Goal: Transaction & Acquisition: Book appointment/travel/reservation

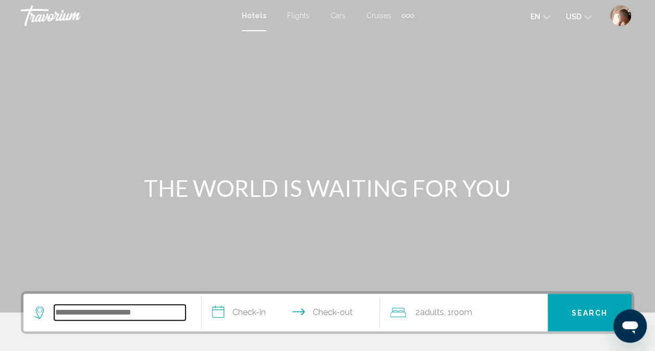
click at [145, 308] on input "Search widget" at bounding box center [119, 313] width 131 height 16
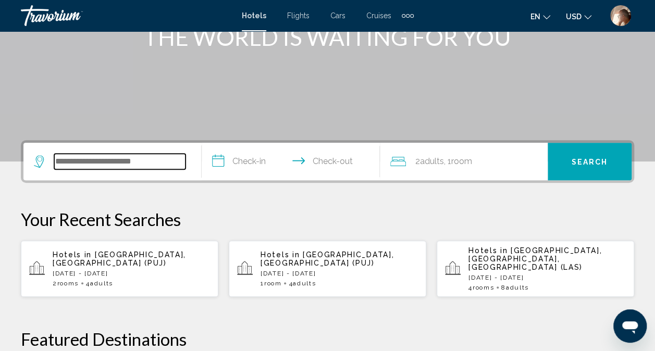
scroll to position [257, 0]
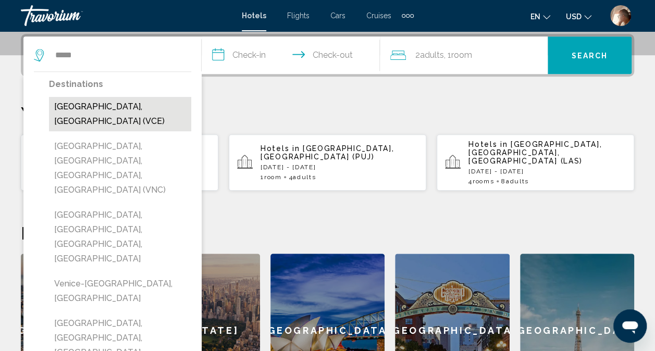
click at [86, 108] on button "[GEOGRAPHIC_DATA], [GEOGRAPHIC_DATA] (VCE)" at bounding box center [120, 114] width 142 height 34
type input "**********"
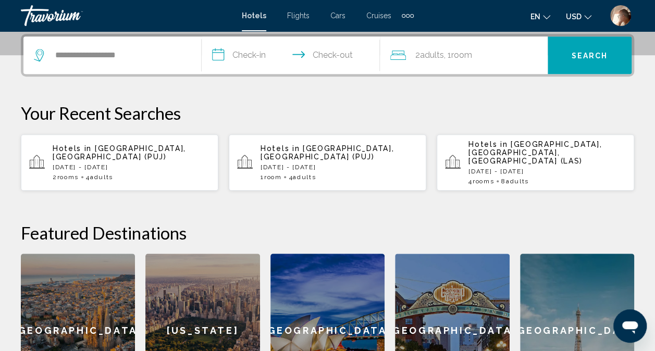
click at [254, 53] on input "**********" at bounding box center [293, 56] width 182 height 41
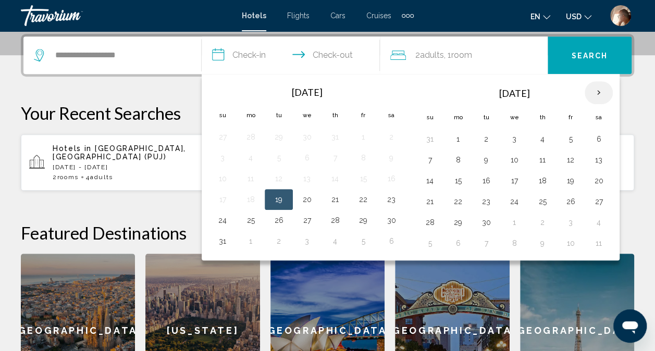
click at [589, 94] on th "Next month" at bounding box center [599, 92] width 28 height 23
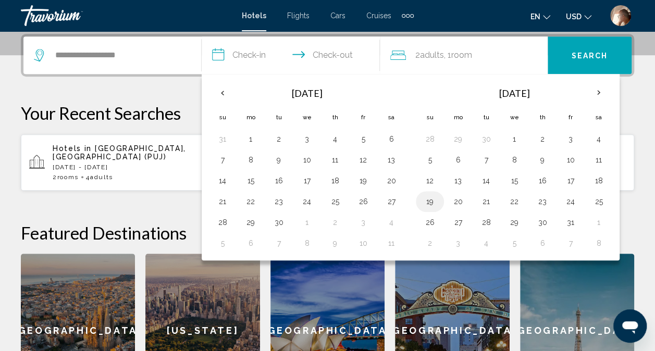
click at [428, 202] on button "19" at bounding box center [430, 201] width 17 height 15
click at [482, 202] on button "21" at bounding box center [486, 201] width 17 height 15
type input "**********"
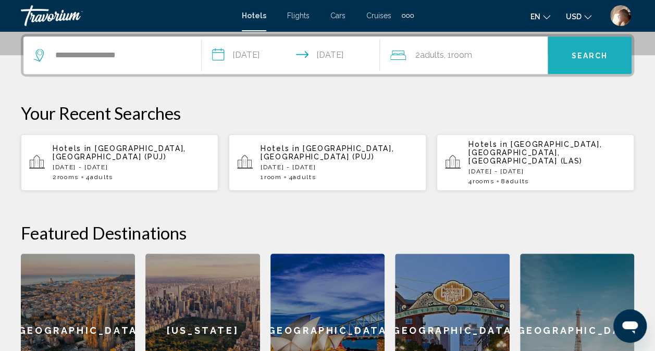
click at [579, 60] on button "Search" at bounding box center [590, 55] width 84 height 38
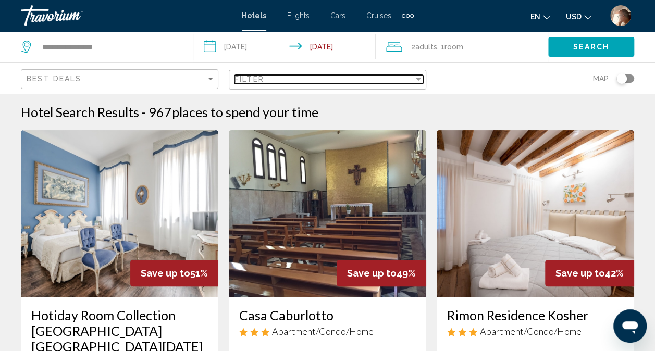
click at [412, 78] on div "Filter" at bounding box center [324, 79] width 179 height 8
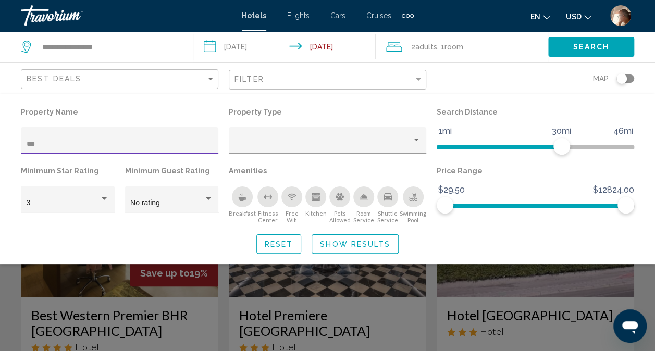
type input "****"
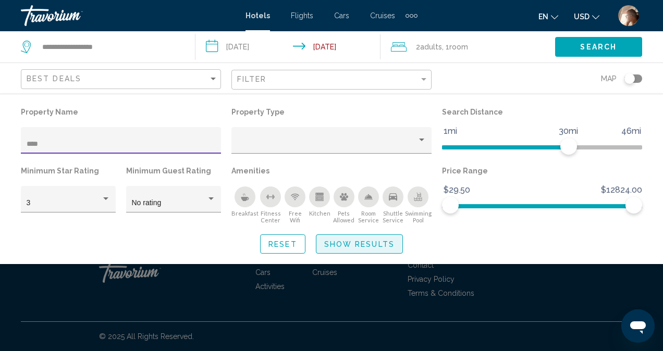
click at [377, 246] on span "Show Results" at bounding box center [359, 244] width 70 height 8
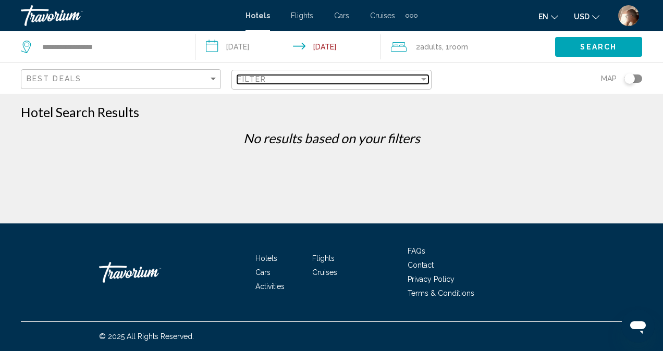
click at [420, 80] on div "Filter" at bounding box center [423, 79] width 9 height 8
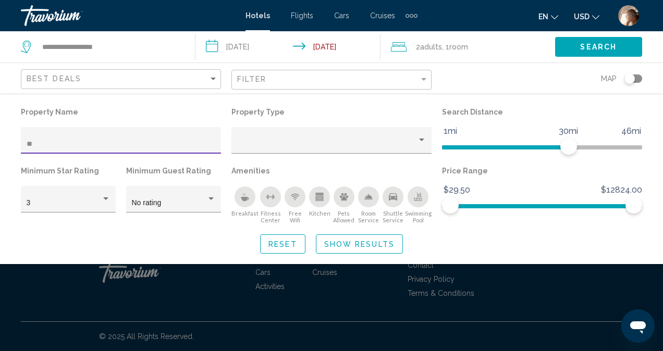
type input "*"
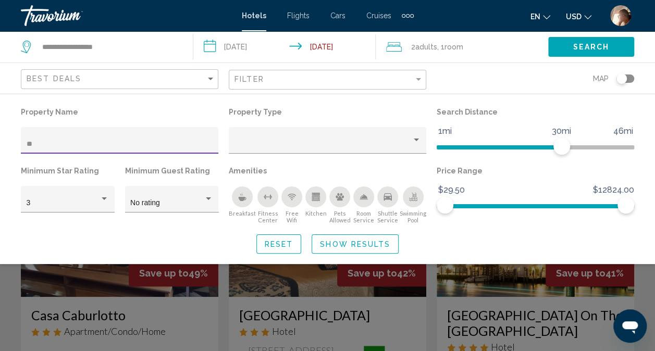
type input "**"
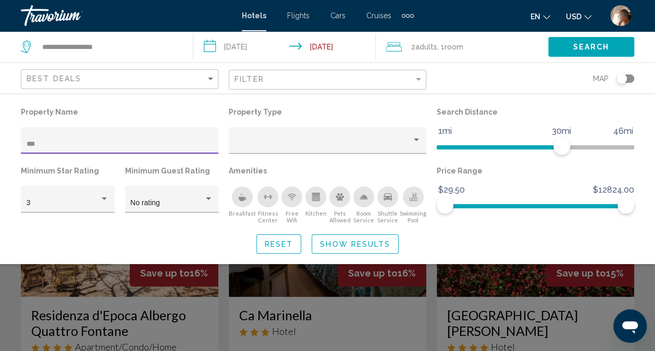
click at [637, 285] on div "Search widget" at bounding box center [327, 253] width 655 height 195
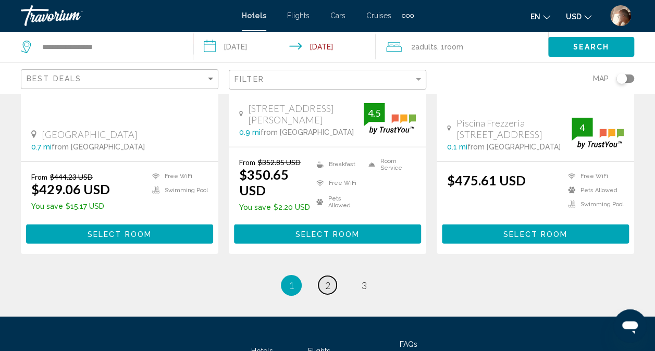
click at [328, 280] on span "2" at bounding box center [327, 285] width 5 height 11
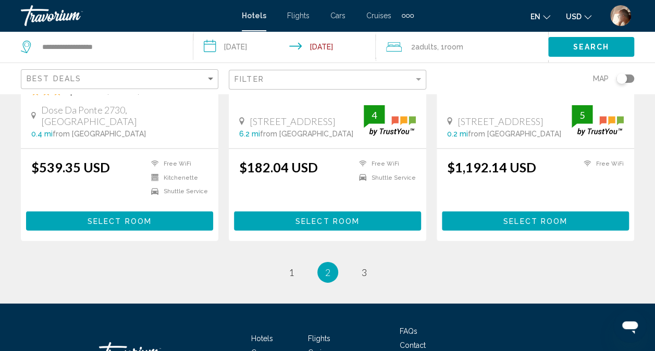
scroll to position [1469, 0]
click at [365, 267] on span "3" at bounding box center [364, 272] width 5 height 11
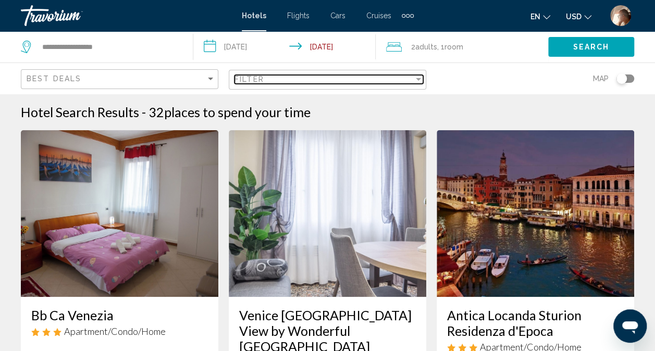
click at [416, 81] on div "Filter" at bounding box center [418, 79] width 9 height 8
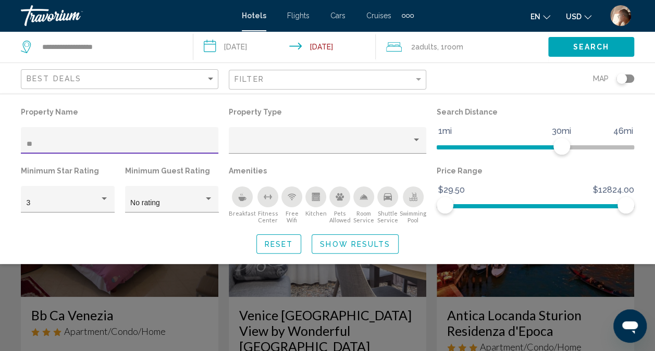
type input "*"
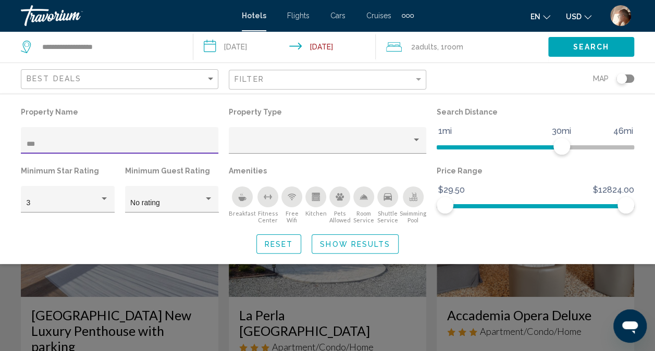
type input "****"
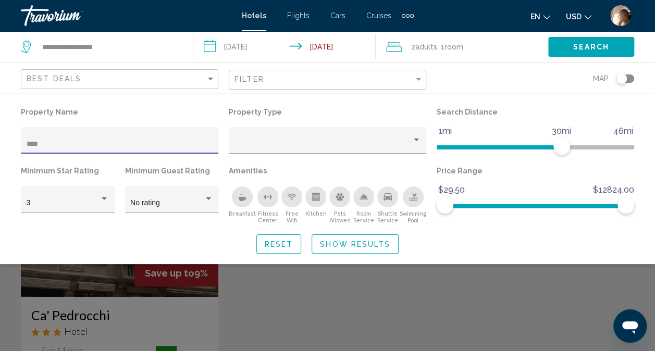
click at [251, 300] on div "Search widget" at bounding box center [327, 253] width 655 height 195
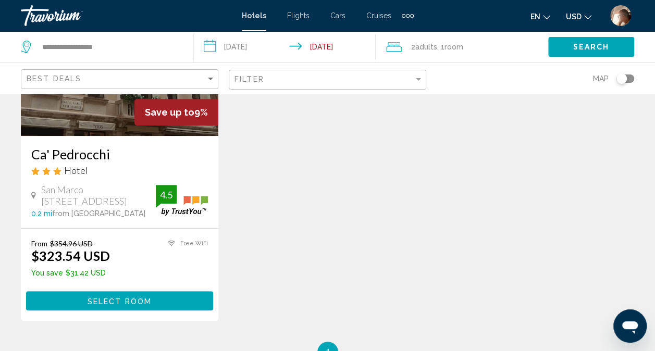
scroll to position [162, 0]
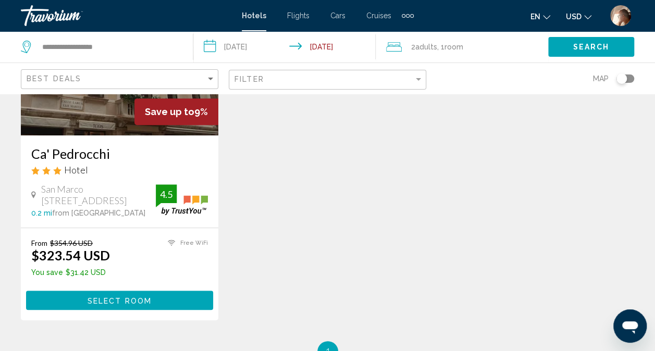
click at [145, 303] on span "Select Room" at bounding box center [120, 301] width 64 height 8
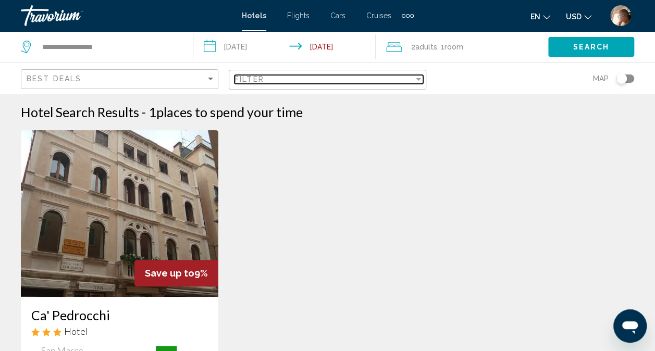
click at [419, 79] on div "Filter" at bounding box center [418, 79] width 5 height 3
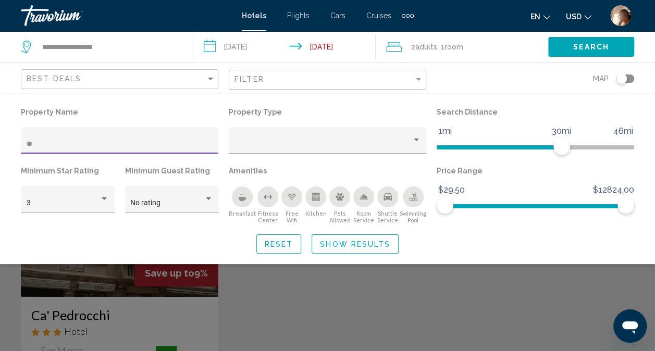
type input "*"
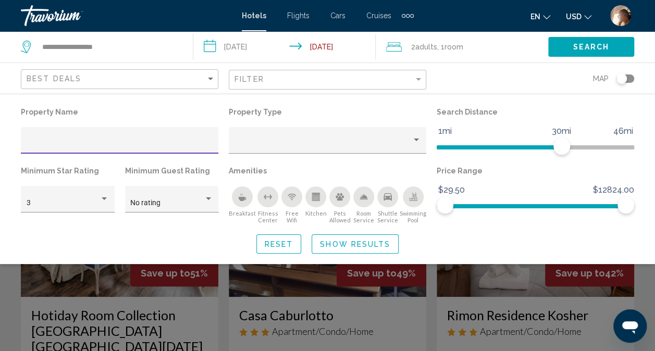
click at [645, 280] on div "Search widget" at bounding box center [327, 253] width 655 height 195
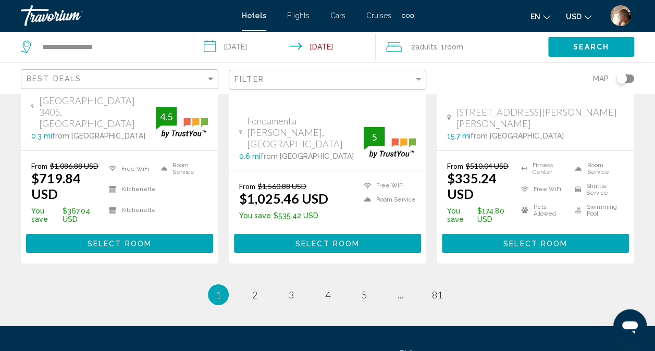
scroll to position [1518, 0]
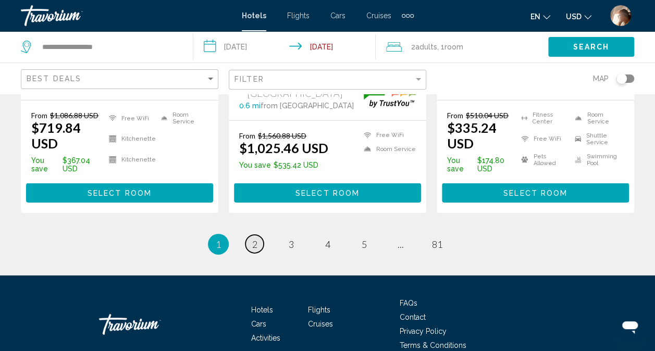
click at [252, 239] on span "2" at bounding box center [254, 244] width 5 height 11
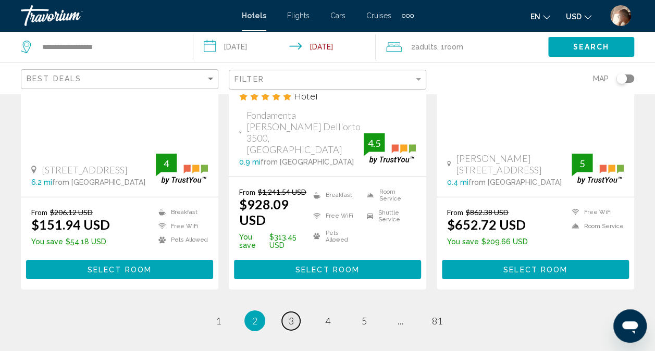
click at [290, 315] on span "3" at bounding box center [291, 320] width 5 height 11
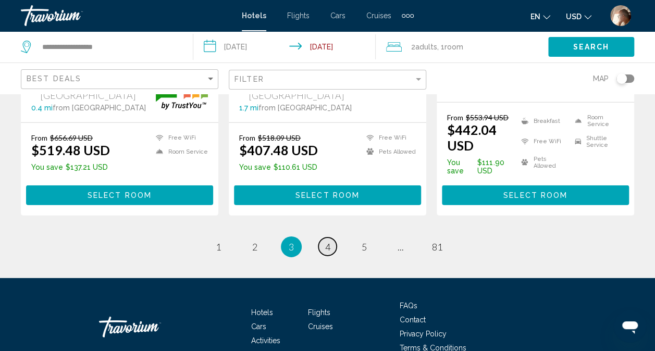
click at [327, 241] on span "4" at bounding box center [327, 246] width 5 height 11
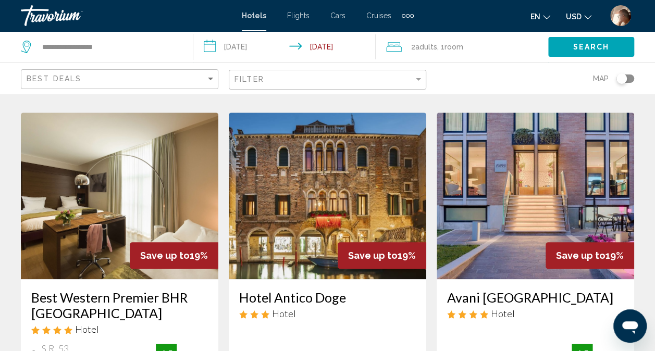
scroll to position [437, 0]
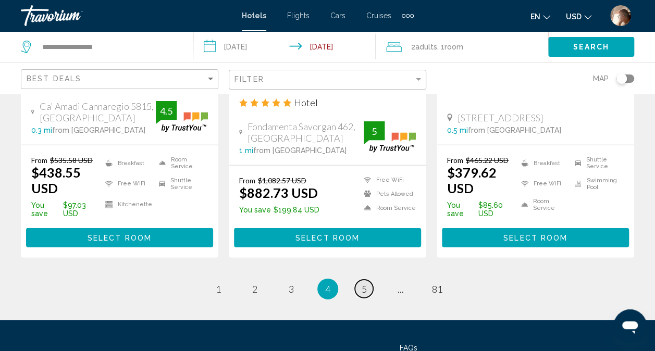
click at [366, 298] on link "page 5" at bounding box center [364, 289] width 18 height 18
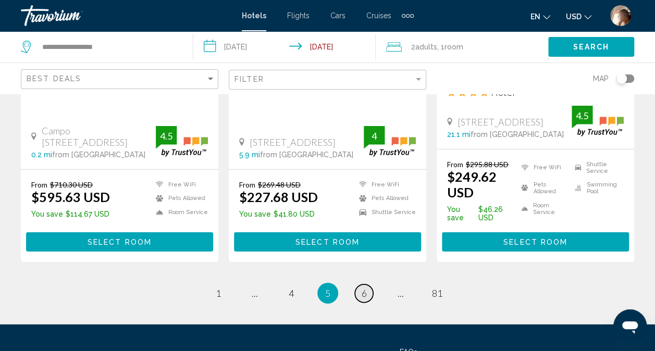
scroll to position [1489, 0]
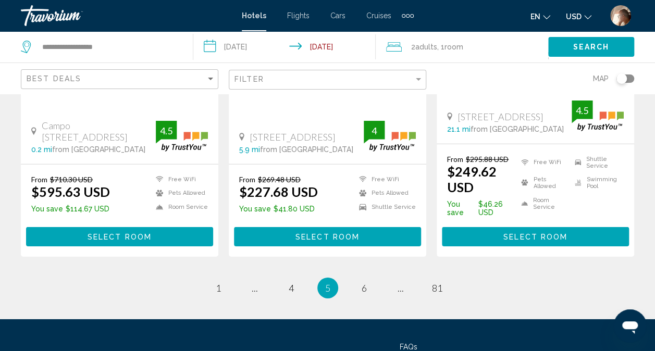
click at [370, 278] on li "page 6" at bounding box center [364, 288] width 21 height 21
click at [364, 283] on span "6" at bounding box center [364, 288] width 5 height 11
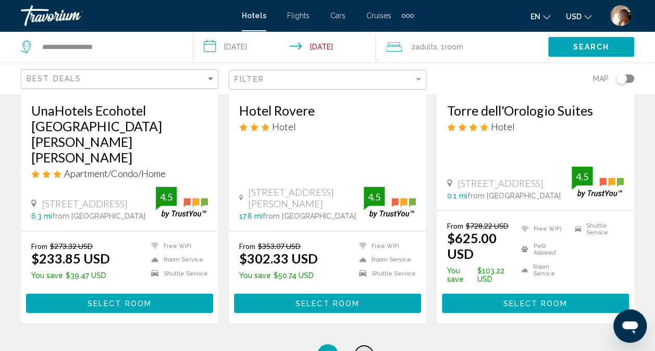
scroll to position [1427, 0]
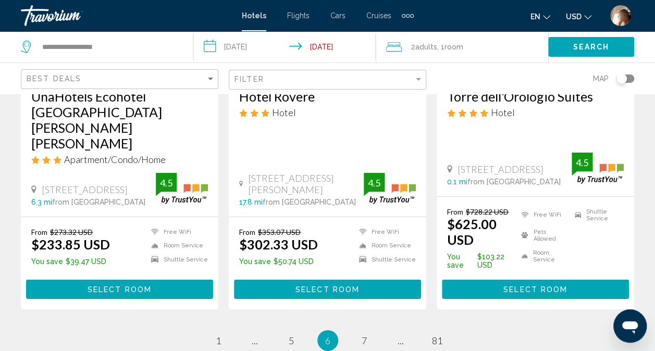
click at [372, 330] on li "page 7" at bounding box center [364, 340] width 21 height 21
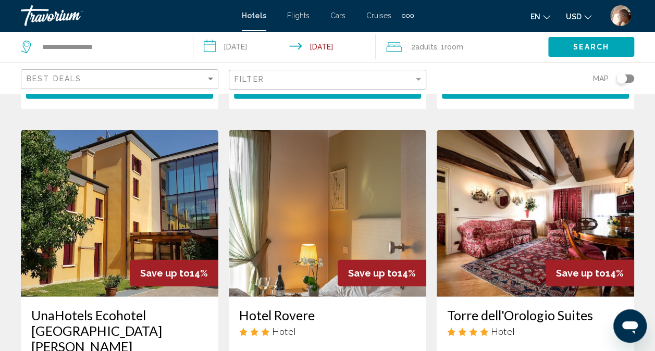
scroll to position [1208, 0]
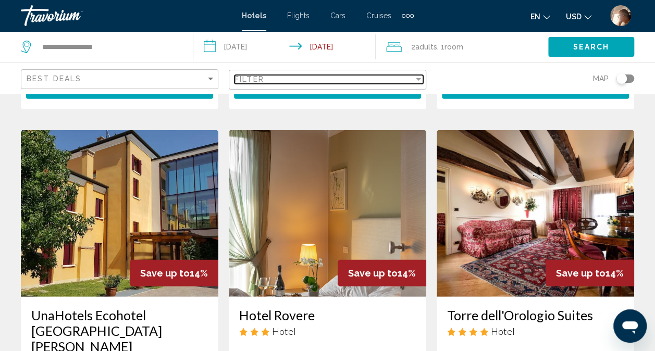
click at [415, 80] on div "Filter" at bounding box center [418, 79] width 9 height 8
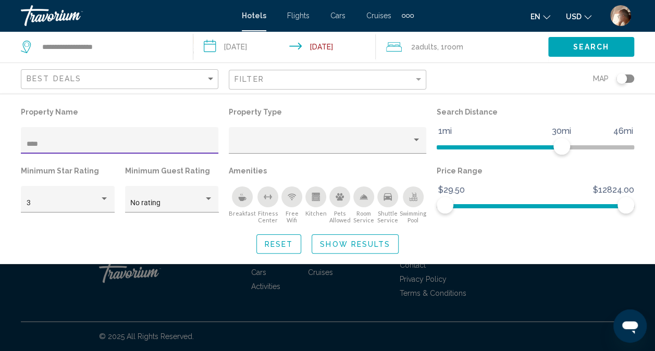
scroll to position [321, 0]
type input "***"
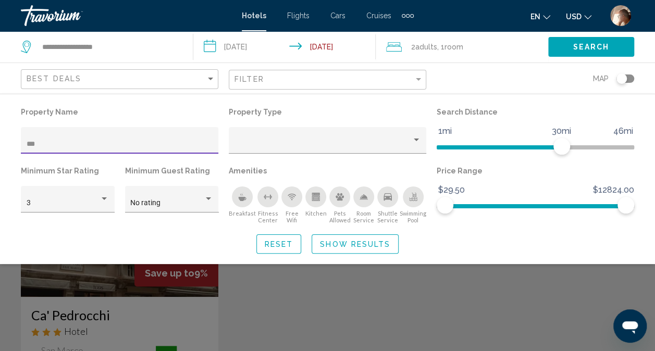
click at [530, 320] on div "Search widget" at bounding box center [327, 253] width 655 height 195
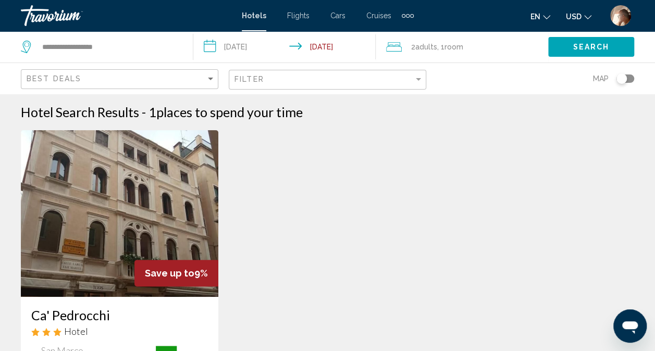
click at [522, 313] on div "Save up to 9% Ca' Pedrocchi Hotel [GEOGRAPHIC_DATA] [STREET_ADDRESS] 0.2 mi fro…" at bounding box center [328, 316] width 624 height 373
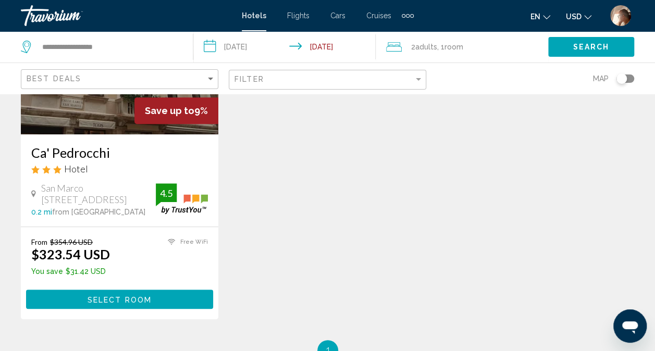
click at [134, 303] on span "Select Room" at bounding box center [120, 300] width 64 height 8
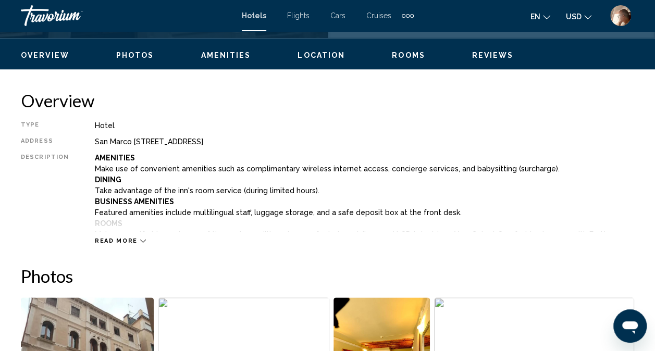
scroll to position [486, 0]
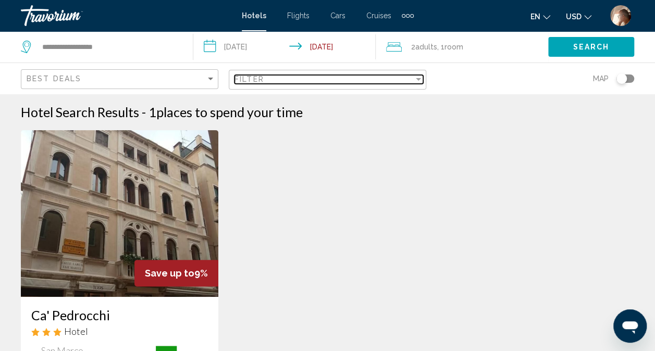
click at [414, 77] on div "Filter" at bounding box center [418, 79] width 9 height 8
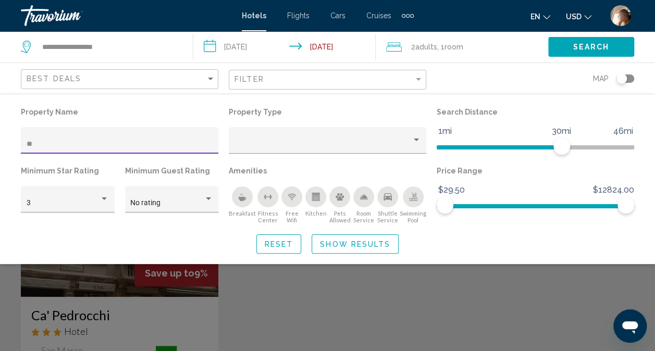
type input "*"
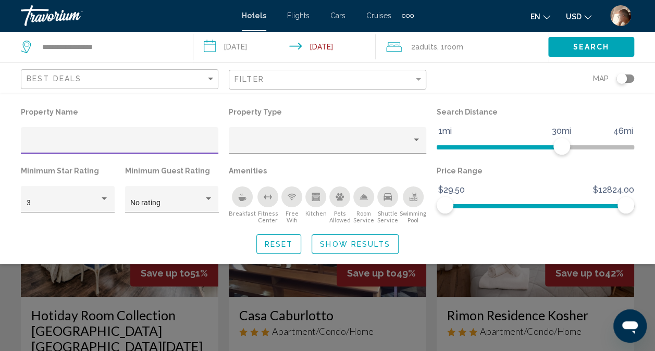
click at [433, 290] on div "Search widget" at bounding box center [327, 253] width 655 height 195
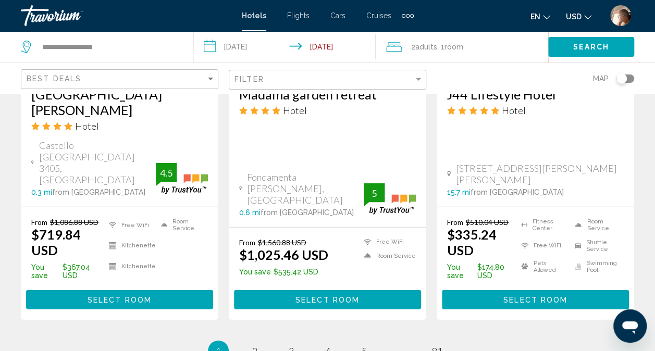
scroll to position [1518, 0]
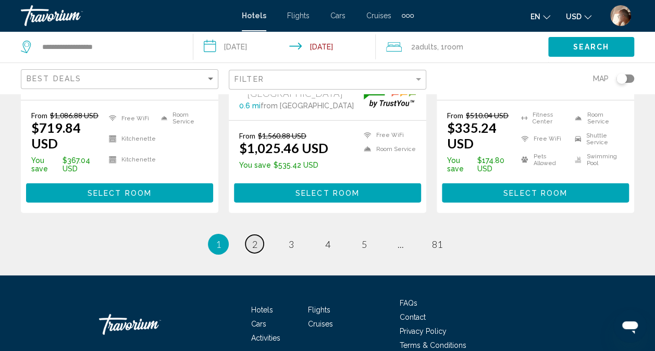
click at [255, 235] on link "page 2" at bounding box center [254, 244] width 18 height 18
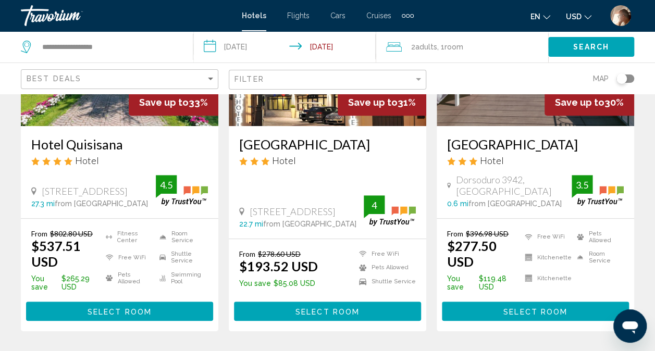
scroll to position [174, 0]
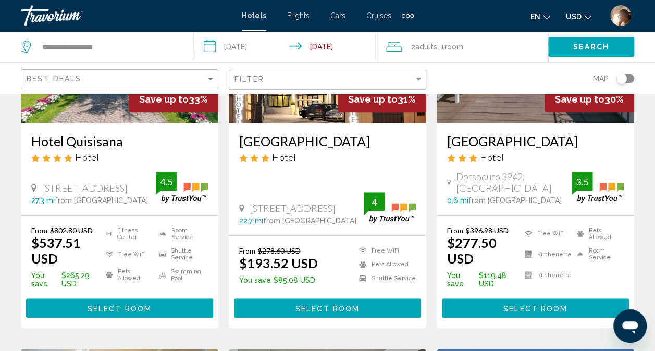
click at [508, 312] on span "Select Room" at bounding box center [536, 308] width 64 height 8
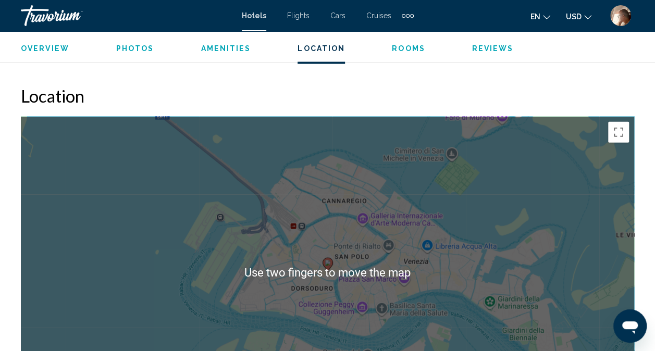
scroll to position [1143, 0]
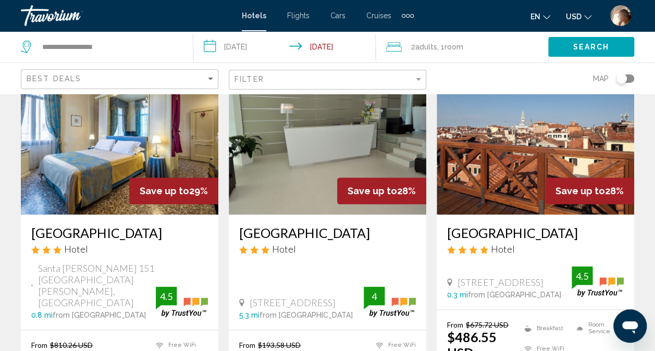
scroll to position [474, 0]
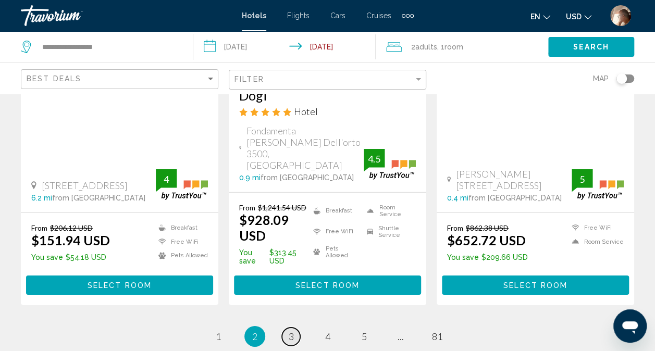
click at [286, 328] on link "page 3" at bounding box center [291, 337] width 18 height 18
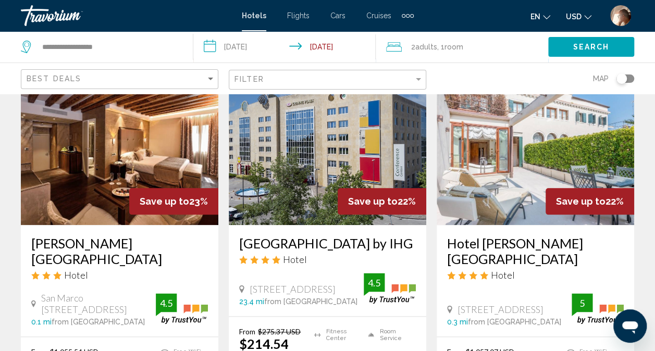
scroll to position [506, 0]
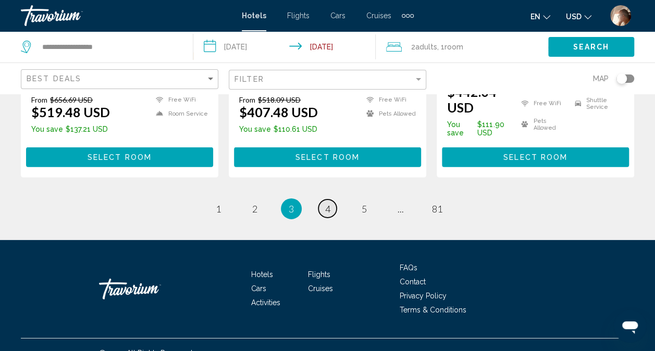
click at [326, 203] on span "4" at bounding box center [327, 208] width 5 height 11
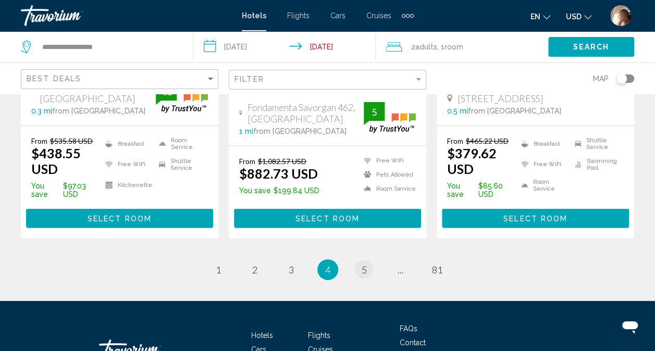
click at [364, 276] on span "5" at bounding box center [364, 269] width 5 height 11
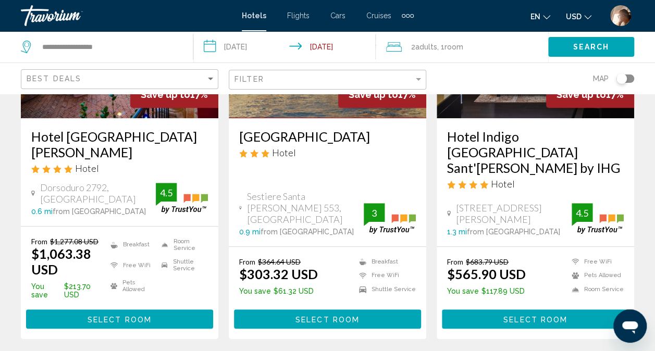
scroll to position [180, 0]
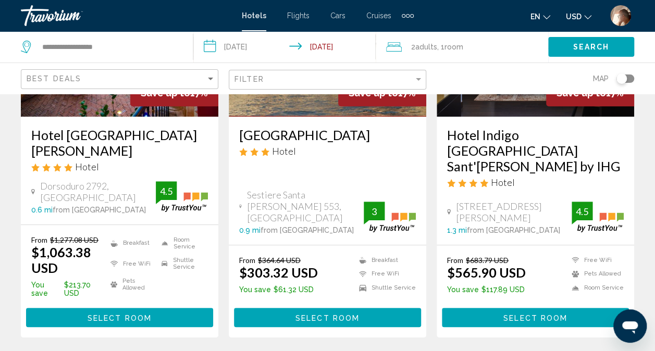
click at [337, 314] on span "Select Room" at bounding box center [328, 318] width 64 height 8
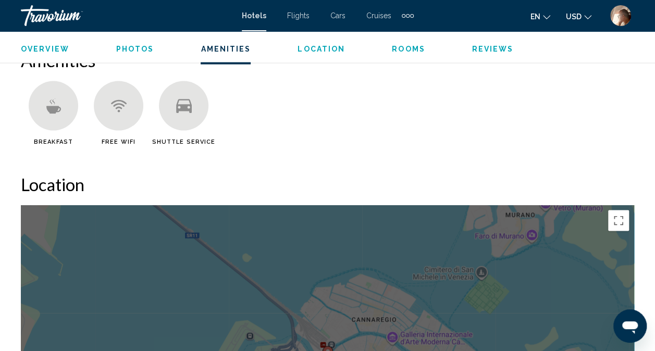
scroll to position [939, 0]
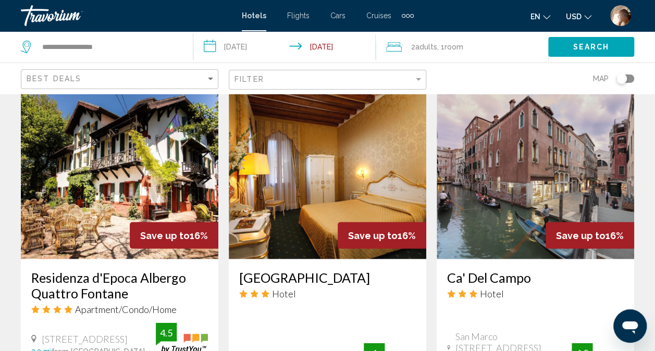
scroll to position [842, 0]
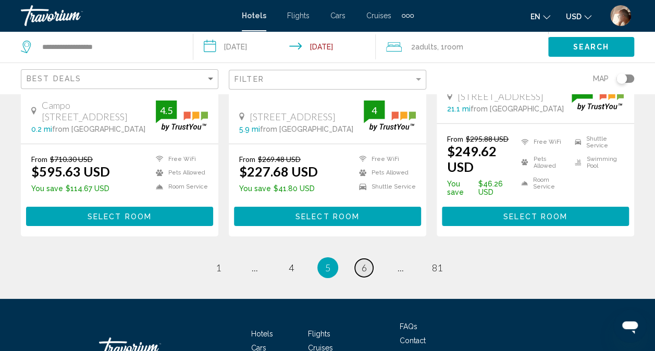
click at [369, 259] on link "page 6" at bounding box center [364, 268] width 18 height 18
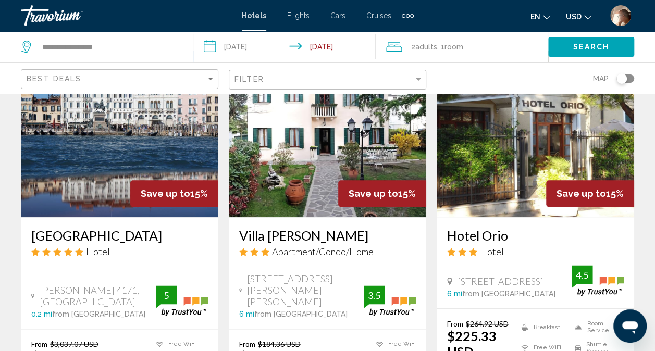
scroll to position [491, 0]
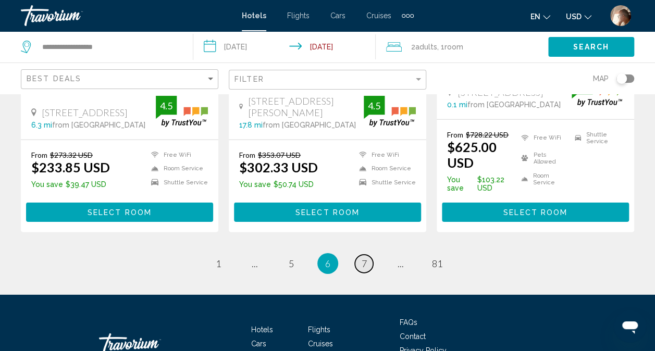
click at [363, 255] on link "page 7" at bounding box center [364, 264] width 18 height 18
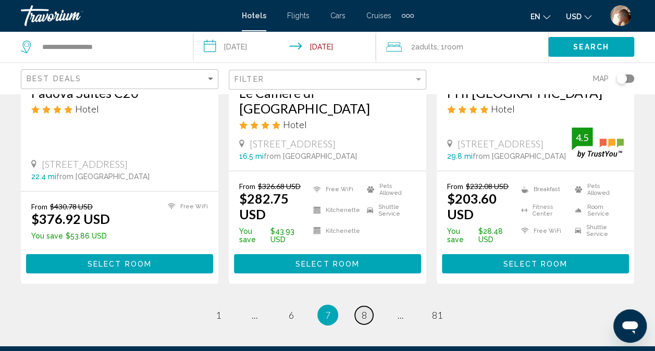
scroll to position [1528, 0]
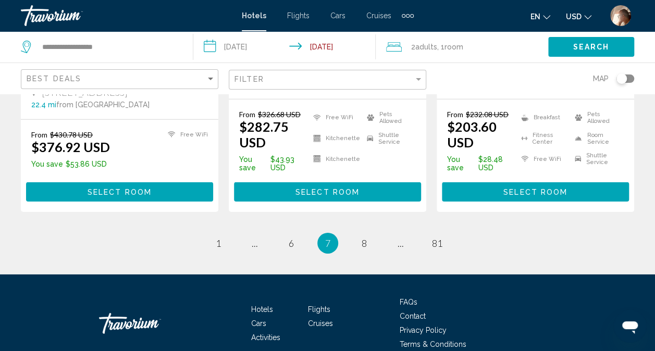
click at [370, 233] on li "page 8" at bounding box center [364, 243] width 21 height 21
click at [367, 235] on link "page 8" at bounding box center [364, 244] width 18 height 18
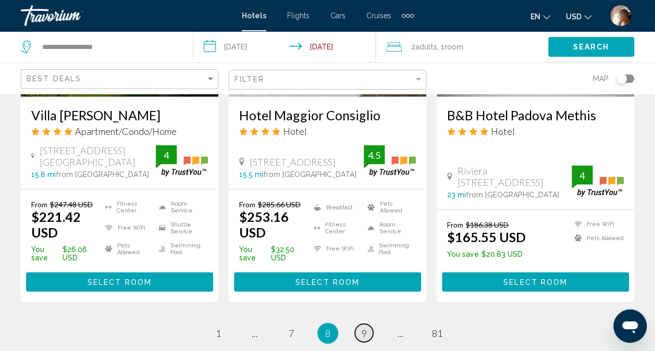
scroll to position [1452, 0]
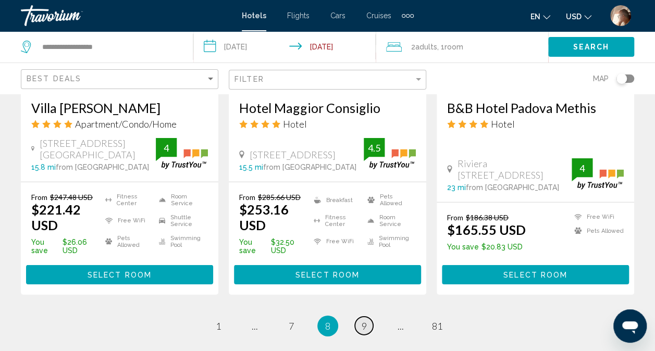
click at [363, 321] on span "9" at bounding box center [364, 326] width 5 height 11
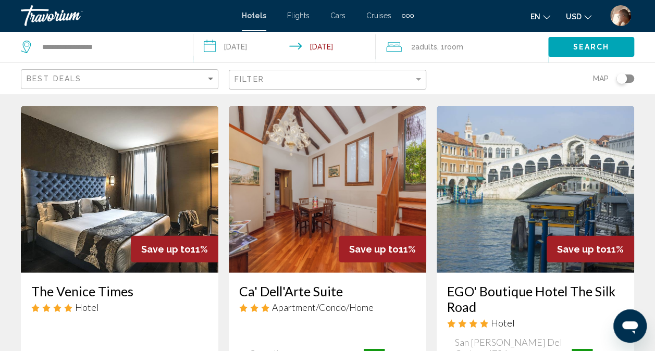
scroll to position [1255, 0]
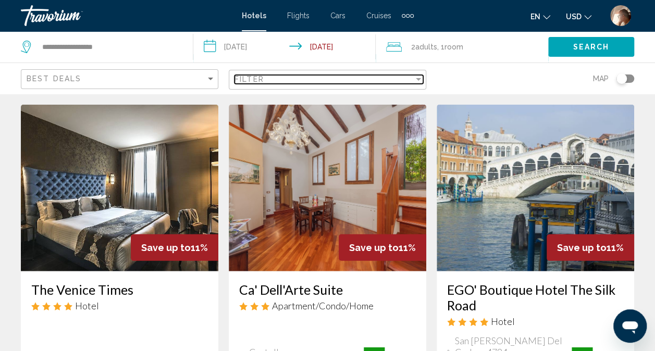
click at [419, 79] on div "Filter" at bounding box center [418, 79] width 5 height 3
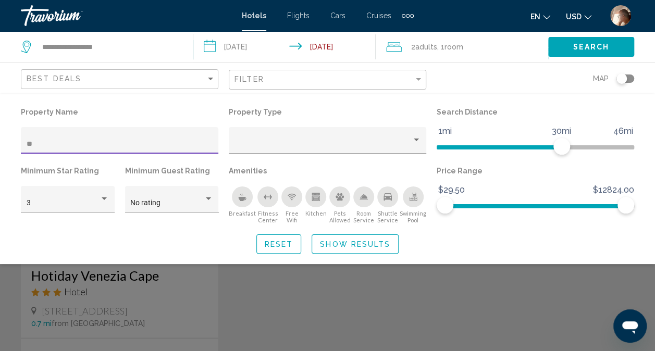
type input "***"
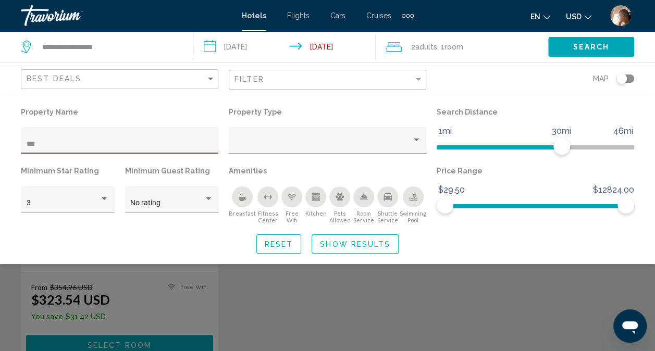
scroll to position [117, 0]
click at [198, 310] on div "Search widget" at bounding box center [327, 253] width 655 height 195
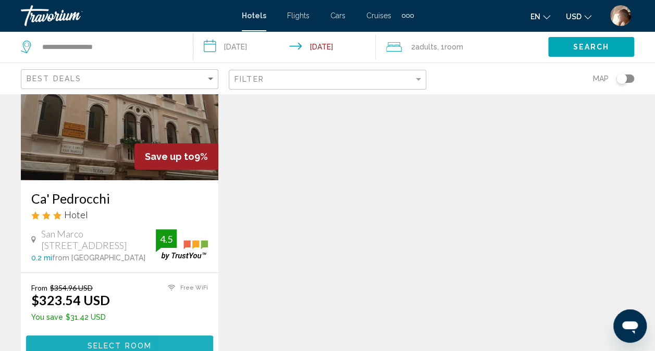
click at [185, 342] on button "Select Room" at bounding box center [119, 345] width 187 height 19
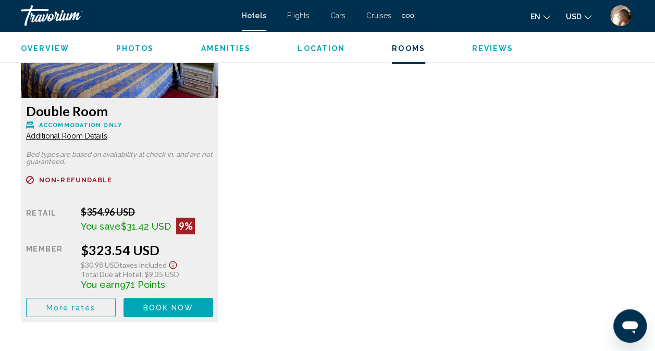
scroll to position [1692, 0]
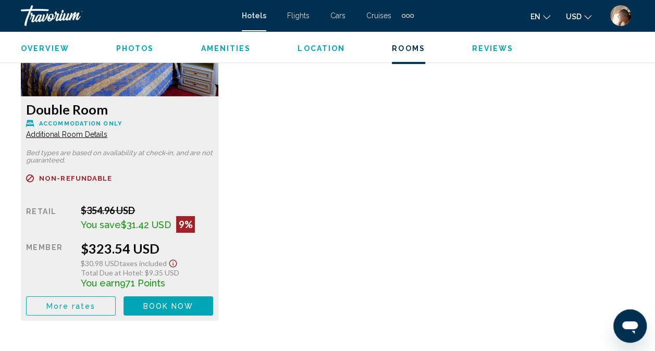
click at [97, 306] on button "More rates" at bounding box center [71, 306] width 90 height 19
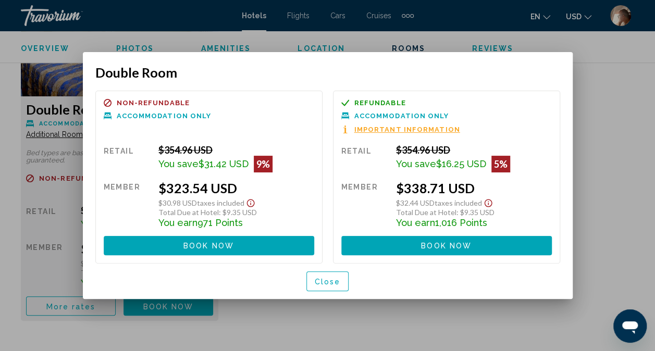
click at [329, 286] on button "Close" at bounding box center [327, 281] width 43 height 19
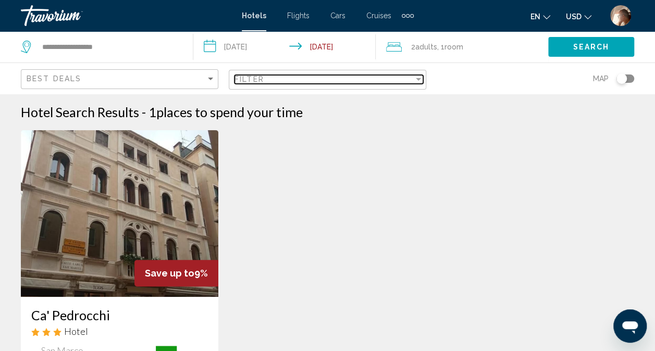
click at [417, 79] on div "Filter" at bounding box center [418, 79] width 5 height 3
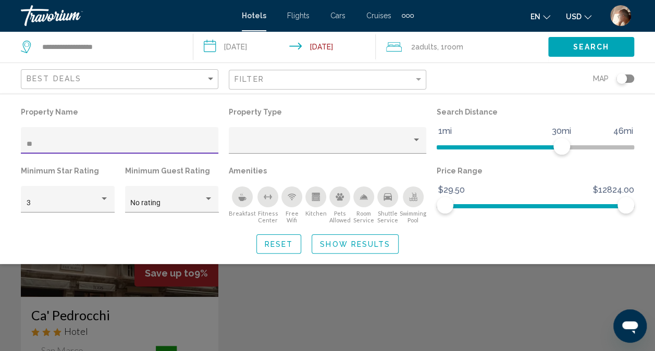
type input "*"
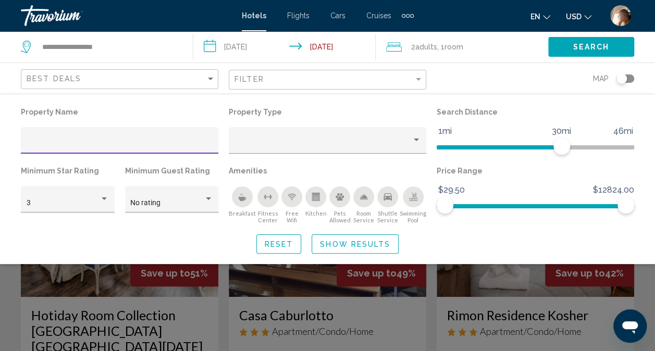
click at [641, 279] on div "Search widget" at bounding box center [327, 253] width 655 height 195
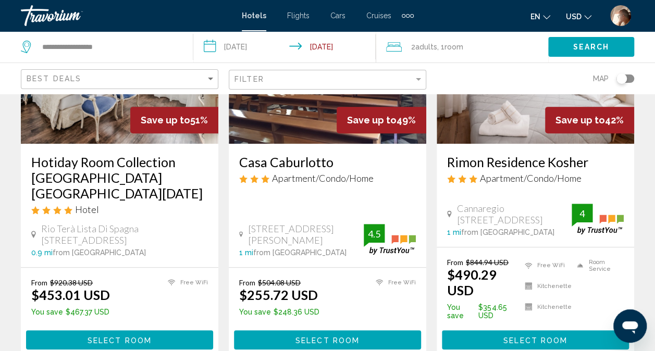
scroll to position [165, 0]
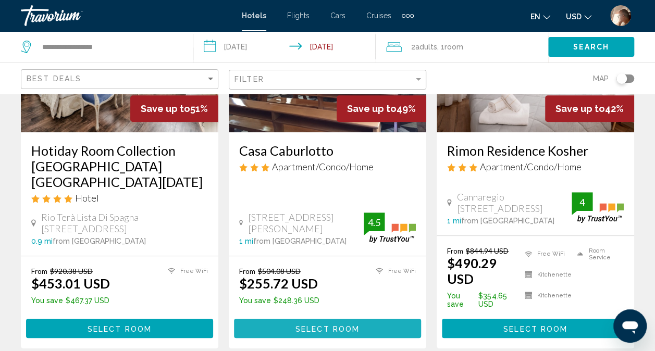
click at [360, 319] on button "Select Room" at bounding box center [327, 328] width 187 height 19
